Goal: Task Accomplishment & Management: Complete application form

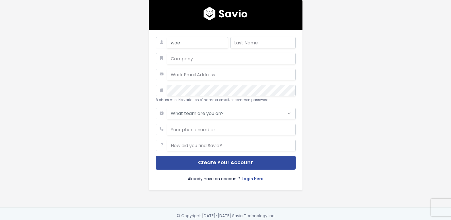
click at [254, 40] on input "text" at bounding box center [262, 42] width 65 height 11
type input "hae"
click at [216, 59] on input "text" at bounding box center [231, 58] width 129 height 11
click at [208, 74] on input "email" at bounding box center [231, 74] width 129 height 11
paste input "ferigi8168@dawhe.com"
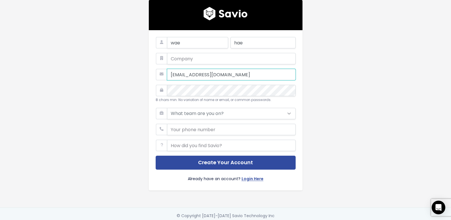
type input "ferigi8168@dawhe.com"
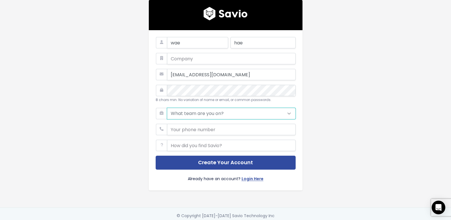
click at [205, 115] on select "What team are you on? Support Product Sales Customer Success Marketing Other" at bounding box center [231, 113] width 129 height 11
click at [335, 87] on div "wae hae ferigi8168@dawhe.com 8 chars min. No variation of name or email, or com…" at bounding box center [225, 103] width 324 height 207
click at [241, 112] on select "What team are you on? Support Product Sales Customer Success Marketing Other" at bounding box center [231, 113] width 129 height 11
click at [167, 108] on select "What team are you on? Support Product Sales Customer Success Marketing Other" at bounding box center [231, 113] width 129 height 11
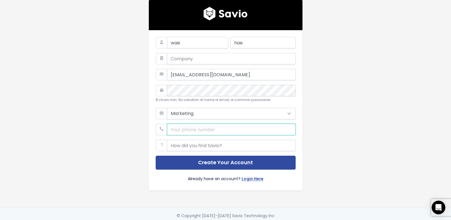
click at [189, 131] on input "phone" at bounding box center [231, 129] width 129 height 11
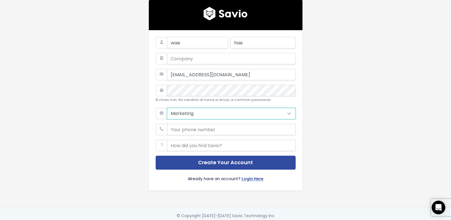
click at [191, 112] on select "What team are you on? Support Product Sales Customer Success Marketing Other" at bounding box center [231, 113] width 129 height 11
select select "OTHER"
click at [167, 108] on select "What team are you on? Support Product Sales Customer Success Marketing Other" at bounding box center [231, 113] width 129 height 11
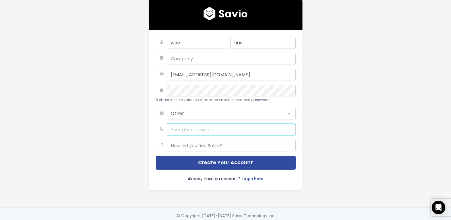
click at [190, 131] on input "phone" at bounding box center [231, 129] width 129 height 11
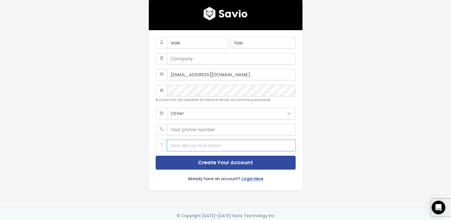
click at [215, 144] on input "text" at bounding box center [231, 145] width 129 height 11
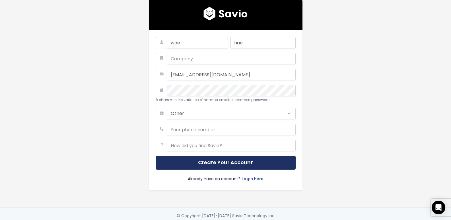
click at [222, 161] on button "Create Your Account" at bounding box center [226, 163] width 140 height 14
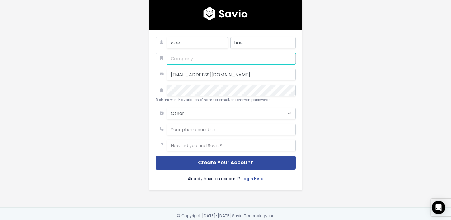
click at [180, 61] on input "text" at bounding box center [231, 58] width 129 height 11
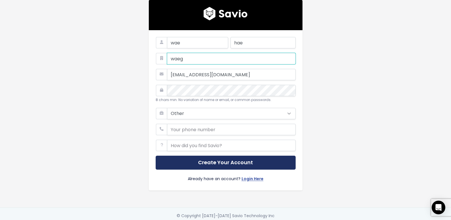
type input "waeg"
click at [229, 163] on button "Create Your Account" at bounding box center [226, 163] width 140 height 14
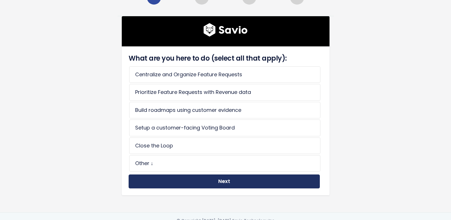
scroll to position [28, 0]
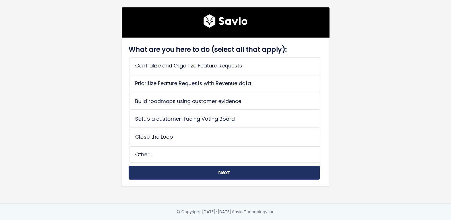
click at [220, 174] on button "Next" at bounding box center [224, 173] width 191 height 14
click at [233, 171] on button "Next" at bounding box center [224, 173] width 191 height 14
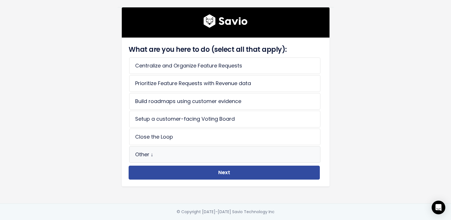
click at [171, 149] on li "Other ↓" at bounding box center [224, 154] width 191 height 16
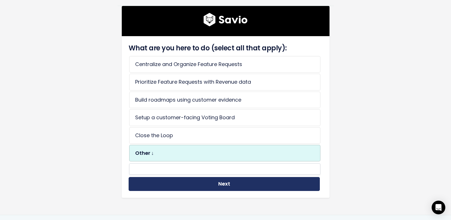
click at [230, 183] on button "Next" at bounding box center [224, 184] width 191 height 14
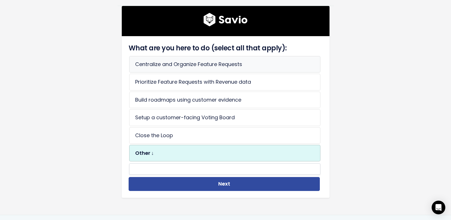
click at [187, 69] on li "Centralize and Organize Feature Requests" at bounding box center [224, 64] width 191 height 16
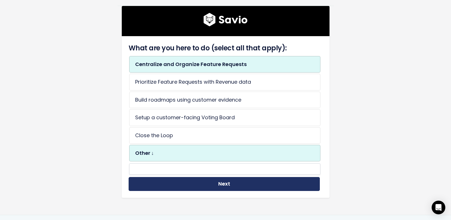
click at [224, 183] on button "Next" at bounding box center [224, 184] width 191 height 14
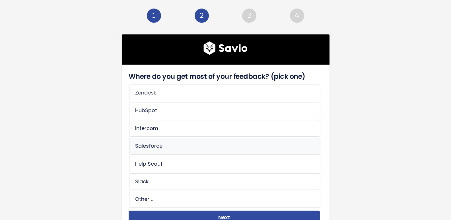
scroll to position [28, 0]
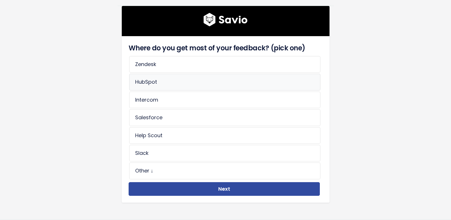
click at [156, 85] on li "HubSpot" at bounding box center [224, 82] width 191 height 16
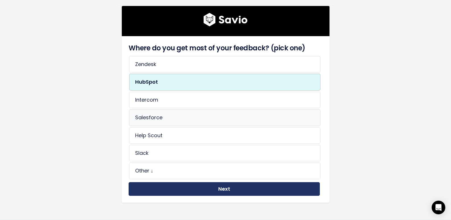
drag, startPoint x: 204, startPoint y: 185, endPoint x: 151, endPoint y: 113, distance: 88.7
click at [156, 120] on div "Where do you get most of your feedback? (pick one) Zendesk HubSpot Intercom Sal…" at bounding box center [224, 119] width 194 height 153
click at [194, 183] on button "Next" at bounding box center [224, 189] width 191 height 14
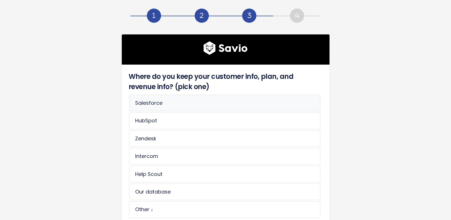
click at [155, 107] on li "Salesforce" at bounding box center [224, 103] width 191 height 16
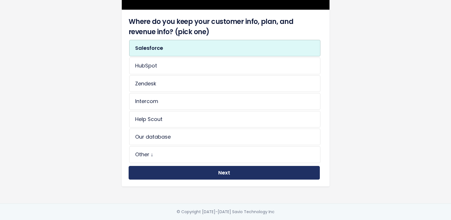
scroll to position [59, 0]
click at [228, 166] on button "Next" at bounding box center [224, 173] width 191 height 14
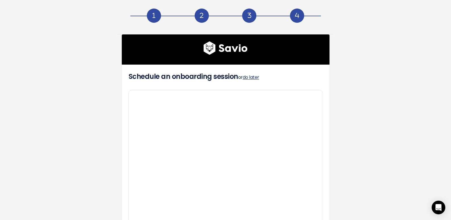
click at [252, 78] on link "do later" at bounding box center [251, 77] width 16 height 7
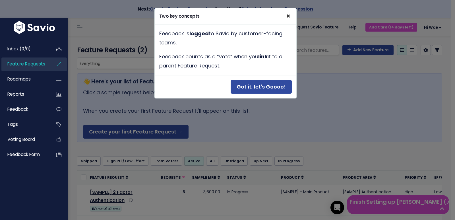
click at [287, 16] on span "×" at bounding box center [288, 15] width 4 height 9
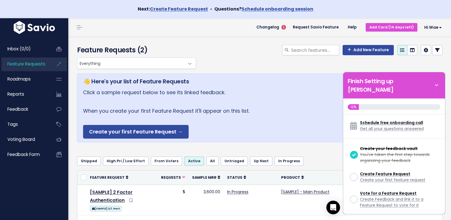
click at [162, 65] on span "Everything" at bounding box center [130, 63] width 107 height 11
click at [208, 48] on div "Add New Feature" at bounding box center [321, 51] width 249 height 13
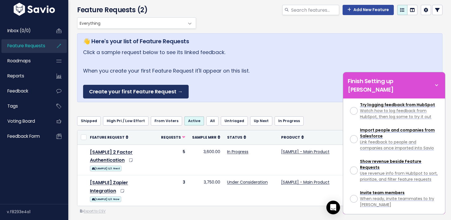
scroll to position [57, 0]
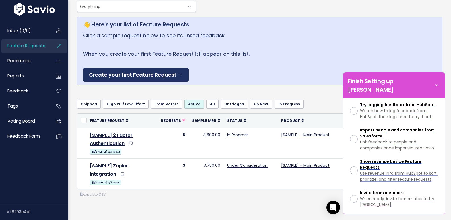
click at [125, 78] on link "Create your first Feature Request →" at bounding box center [136, 75] width 106 height 14
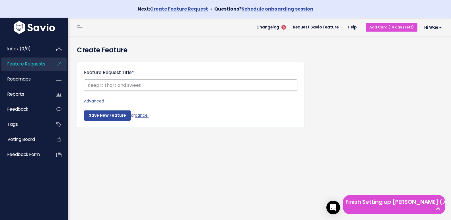
click at [131, 84] on input "Feature Request Title *" at bounding box center [190, 84] width 213 height 11
click at [98, 101] on link "Advanced" at bounding box center [190, 101] width 213 height 7
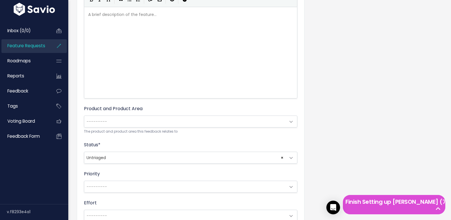
scroll to position [142, 0]
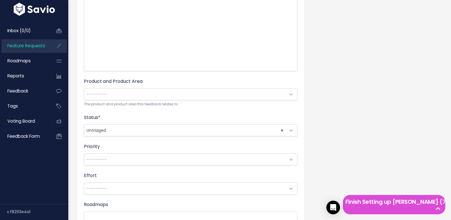
click at [236, 129] on span "× Untriaged" at bounding box center [184, 130] width 201 height 11
